Goal: Information Seeking & Learning: Learn about a topic

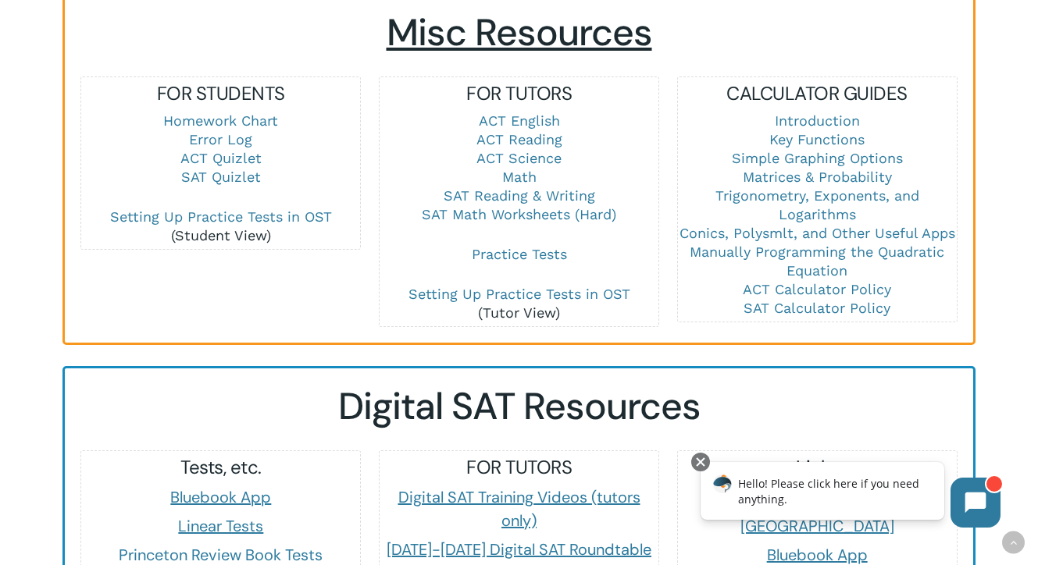
scroll to position [1122, 0]
click at [504, 187] on link "SAT Reading & Writing" at bounding box center [520, 195] width 152 height 16
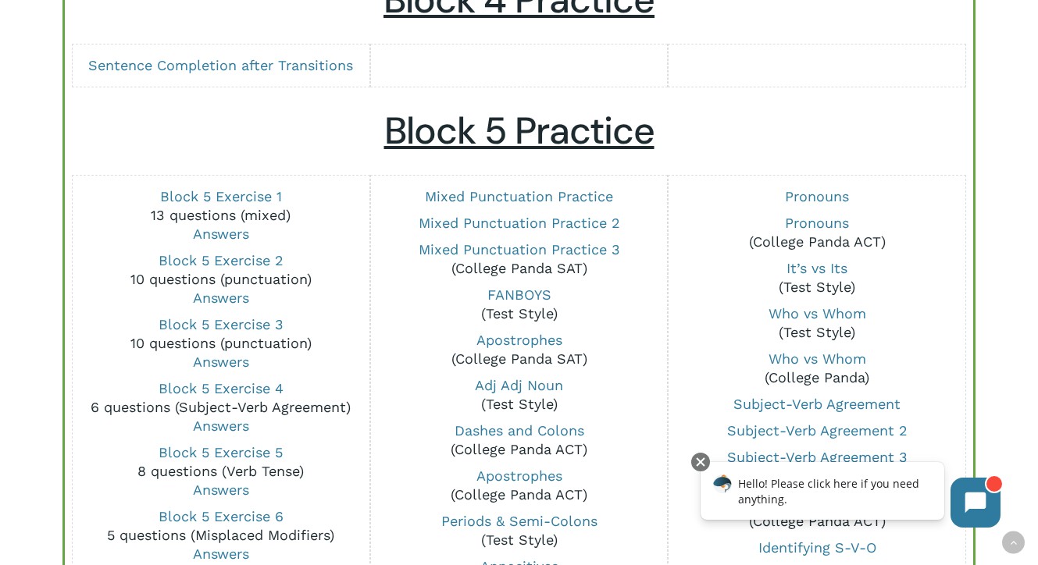
scroll to position [1099, 0]
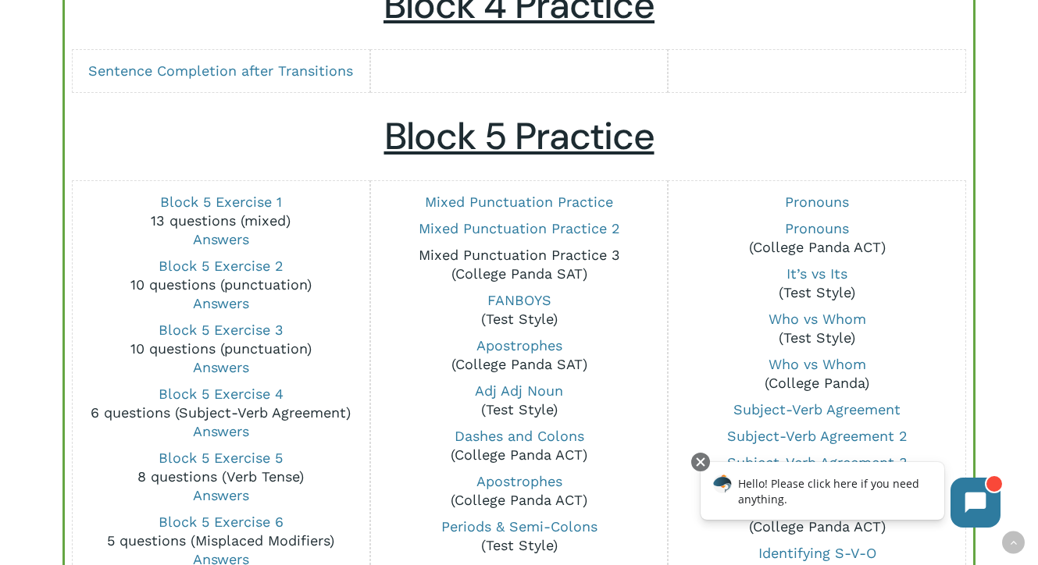
click at [541, 248] on link "Mixed Punctuation Practice 3" at bounding box center [519, 255] width 201 height 16
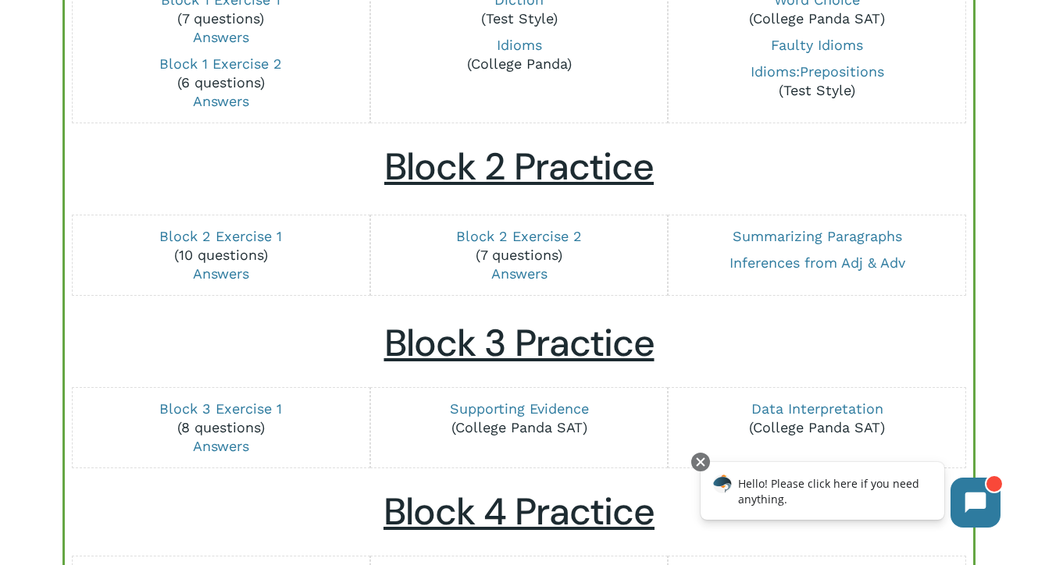
scroll to position [584, 0]
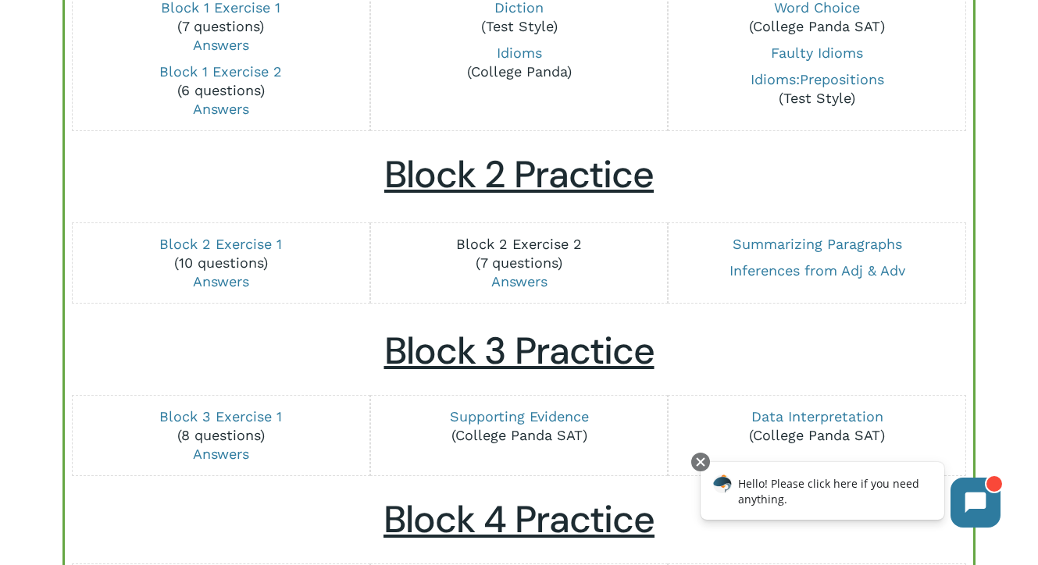
click at [519, 248] on link "Block 2 Exercise 2" at bounding box center [519, 244] width 126 height 16
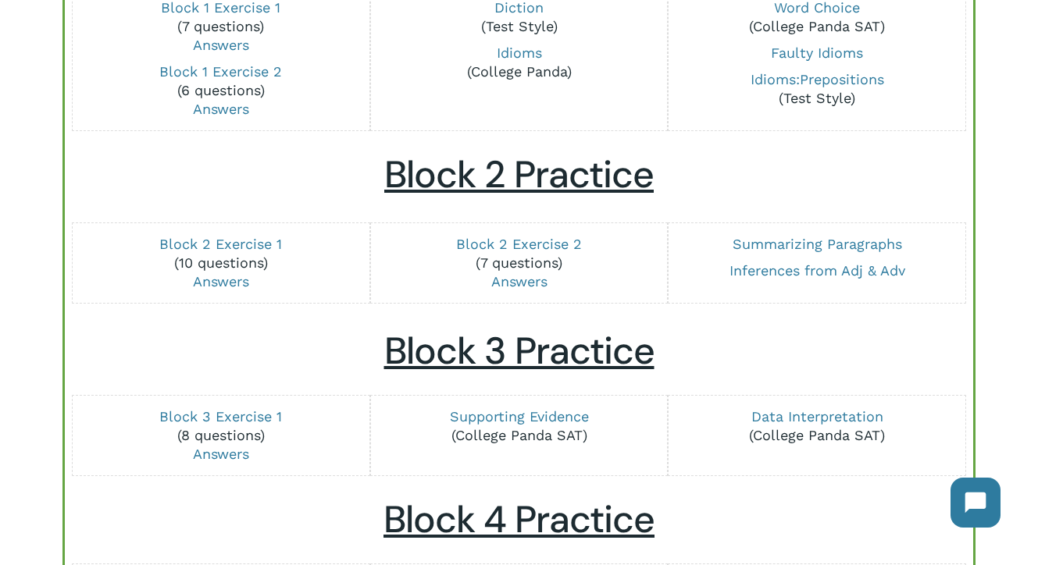
scroll to position [621, 0]
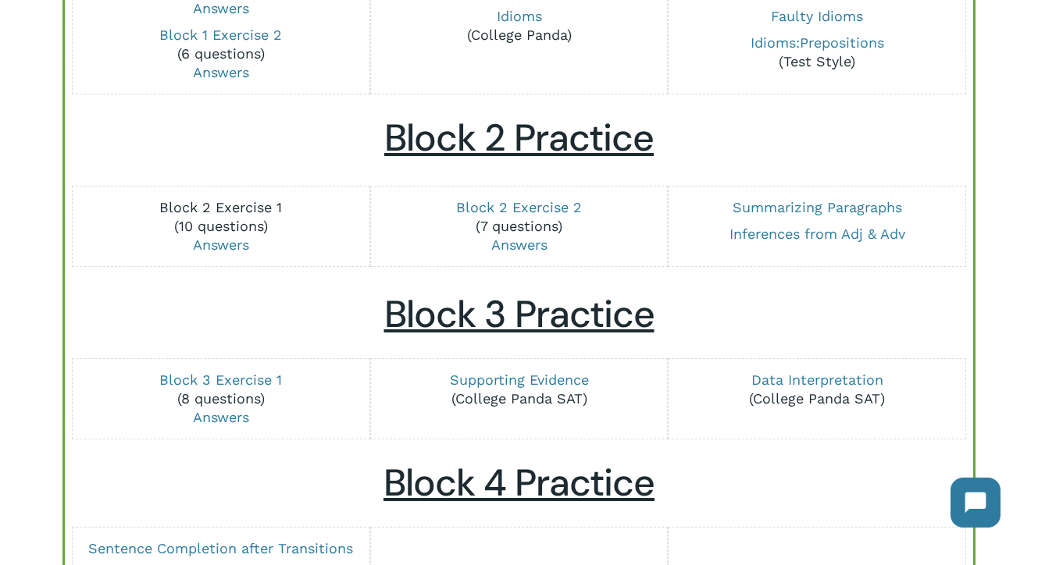
click at [212, 208] on link "Block 2 Exercise 1" at bounding box center [220, 207] width 123 height 16
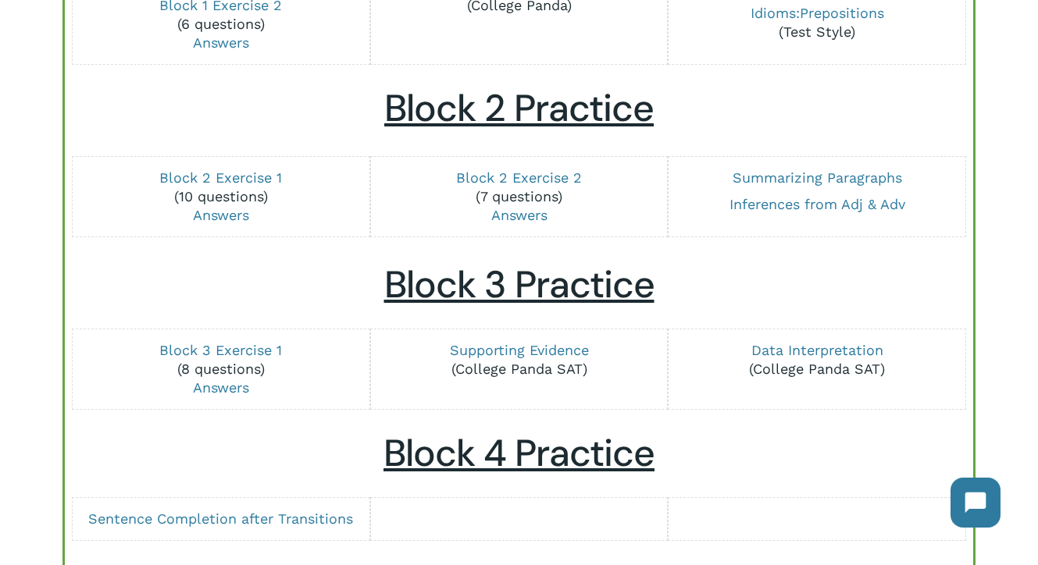
scroll to position [652, 0]
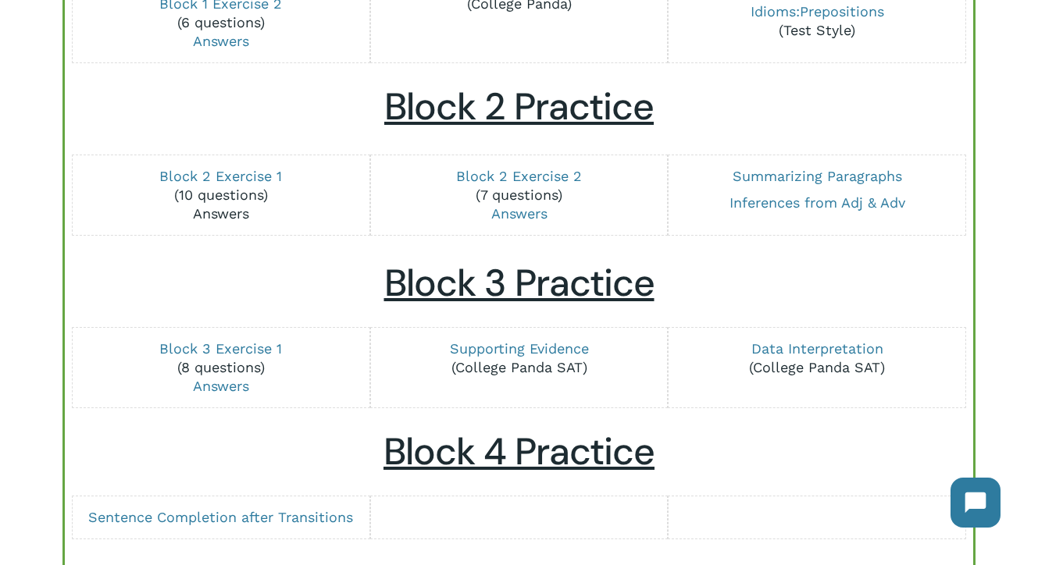
click at [232, 215] on link "Answers" at bounding box center [221, 213] width 56 height 16
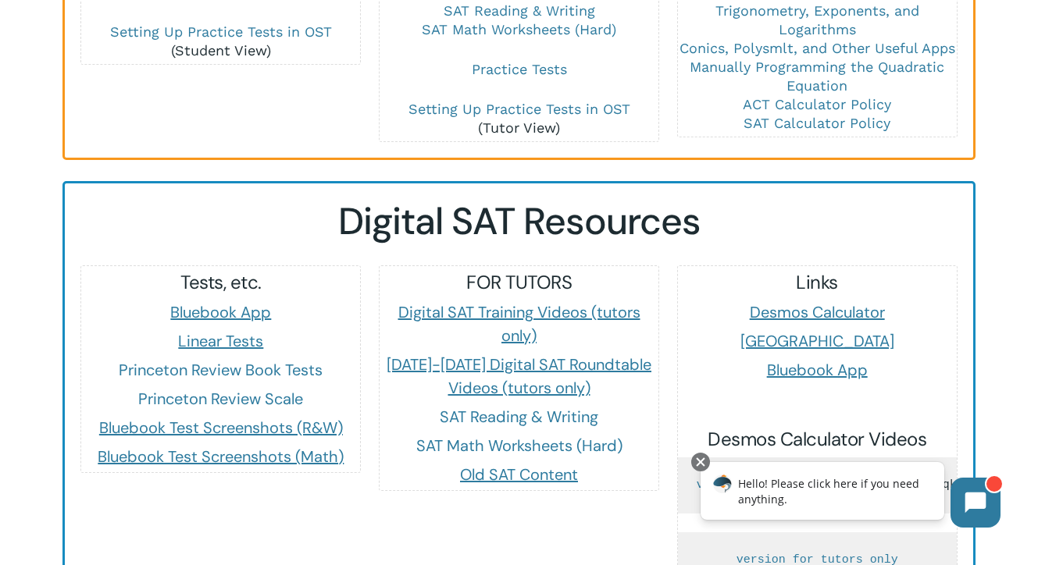
scroll to position [1314, 0]
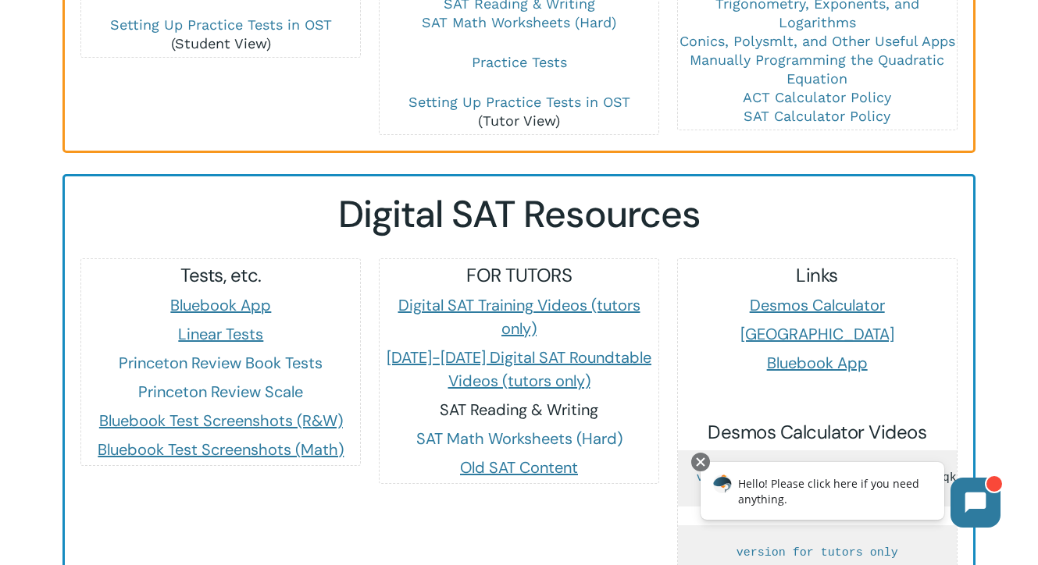
click at [506, 400] on link "SAT Reading & Writing" at bounding box center [519, 410] width 159 height 20
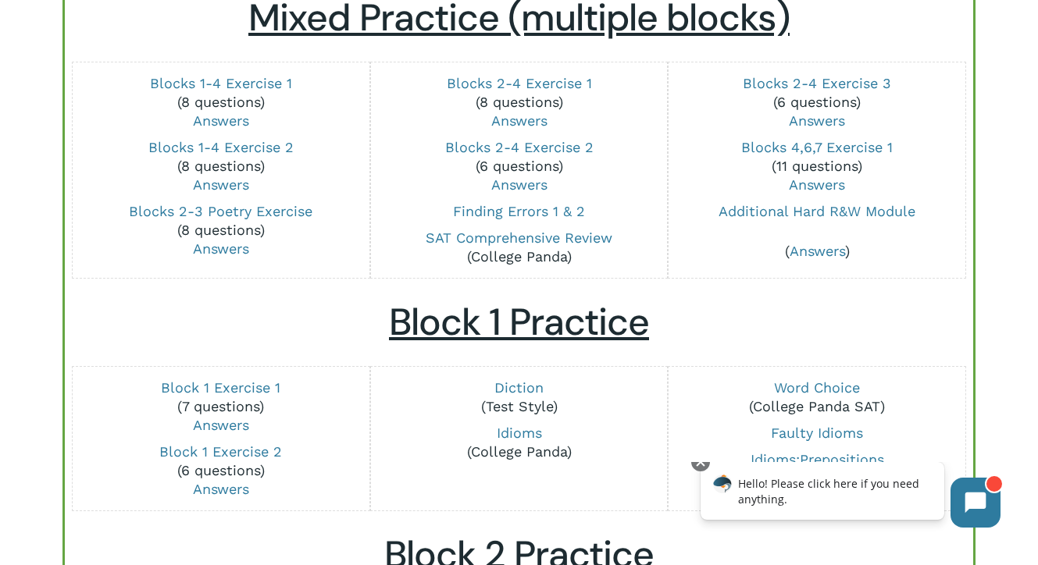
scroll to position [201, 0]
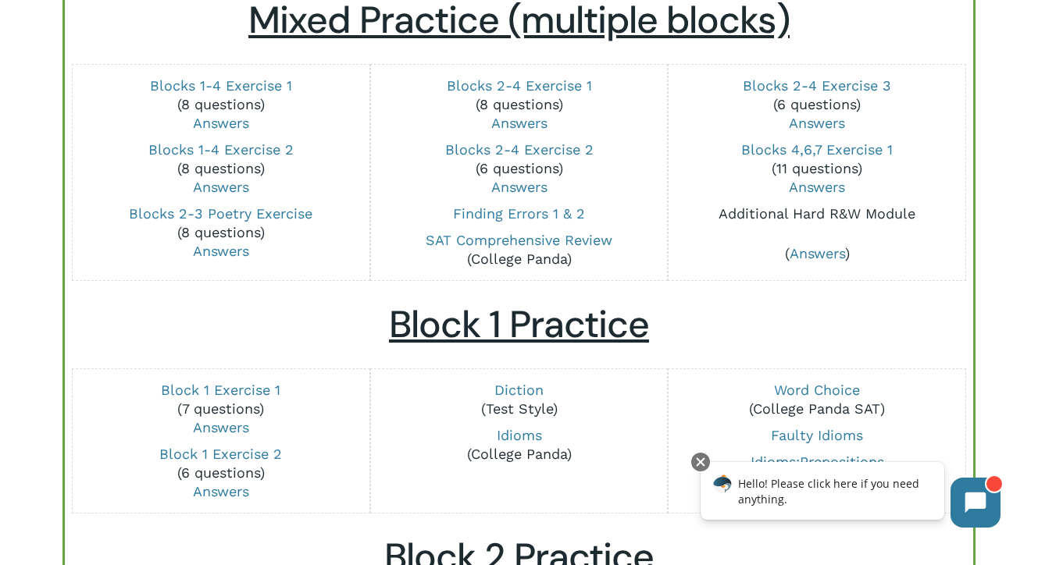
click at [804, 214] on link "Additional Hard R&W Module" at bounding box center [816, 213] width 197 height 16
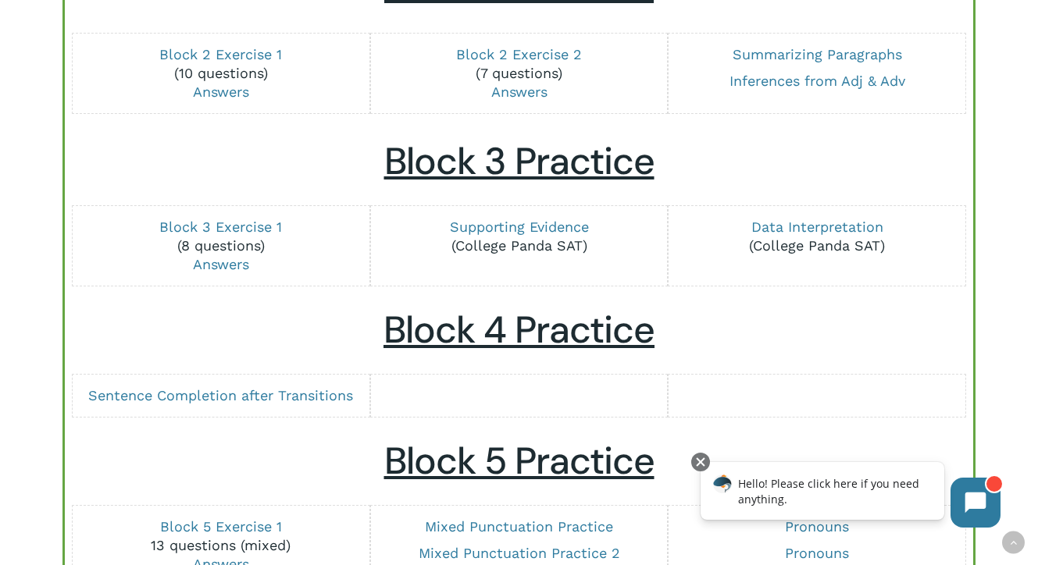
scroll to position [765, 0]
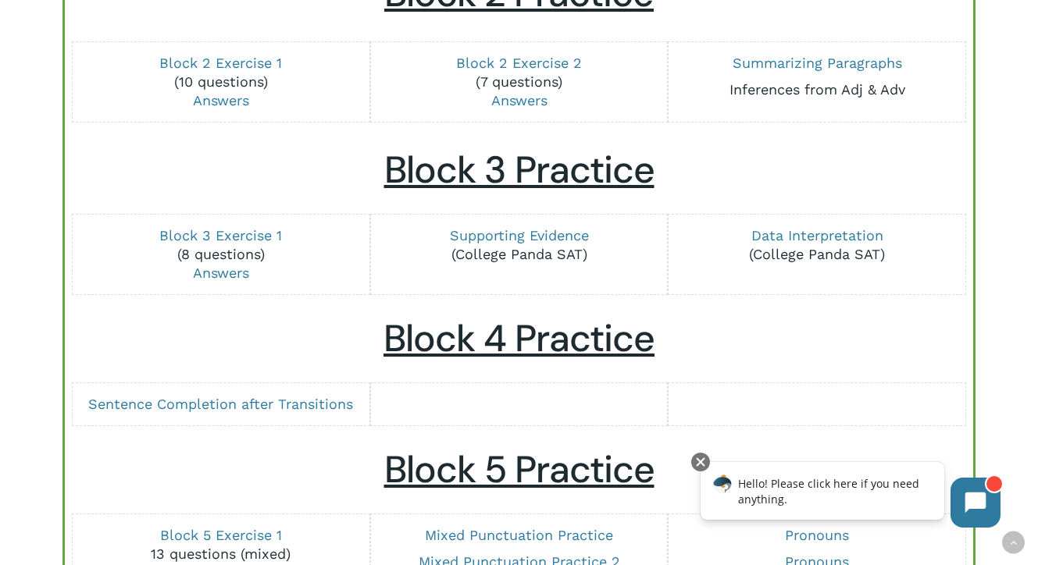
click at [797, 90] on link "Inferences from Adj & Adv" at bounding box center [817, 89] width 176 height 16
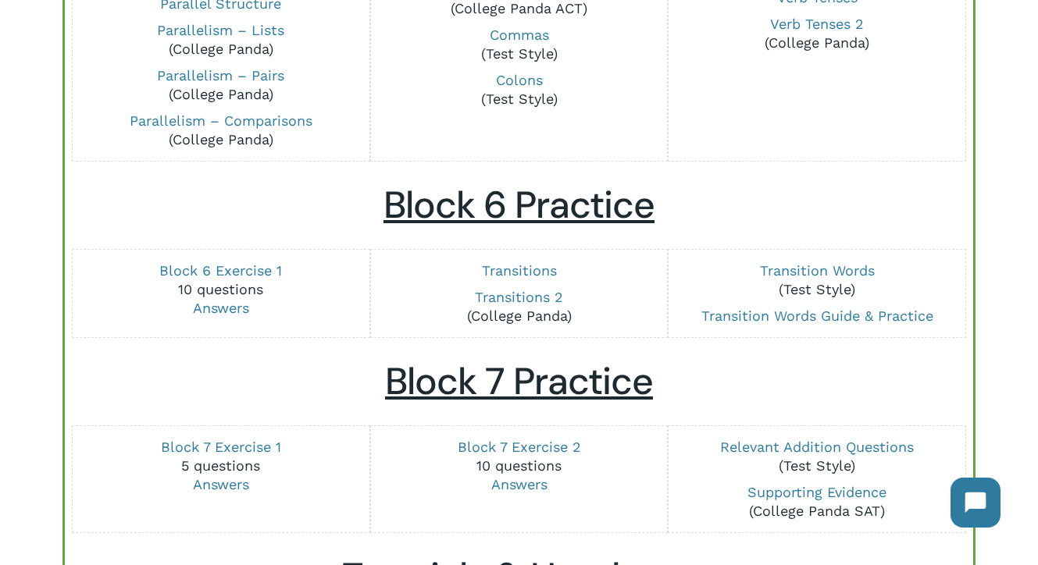
scroll to position [1777, 0]
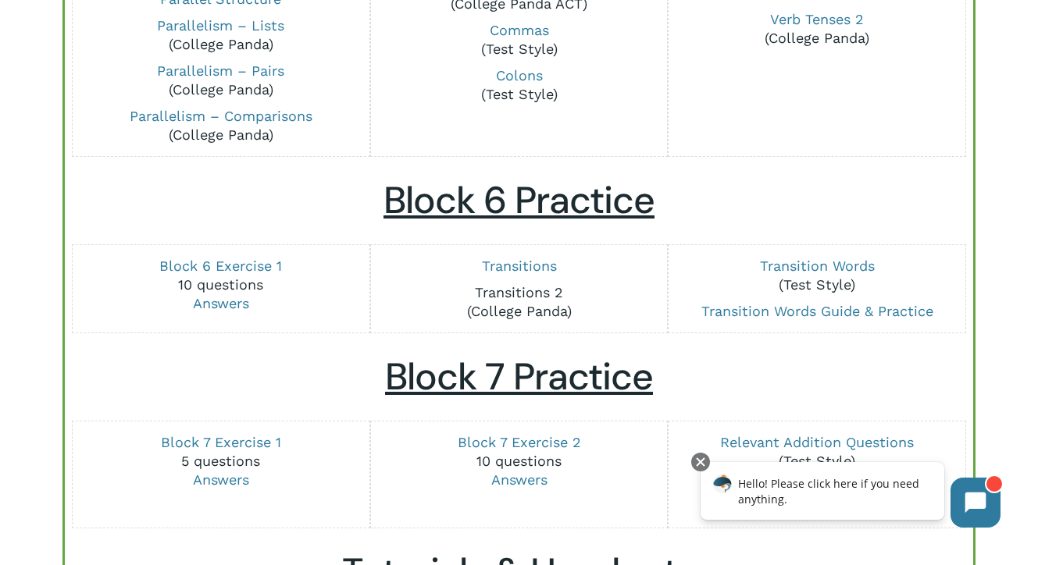
click at [526, 287] on link "Transitions 2" at bounding box center [519, 292] width 88 height 16
